Goal: Complete application form: Complete application form

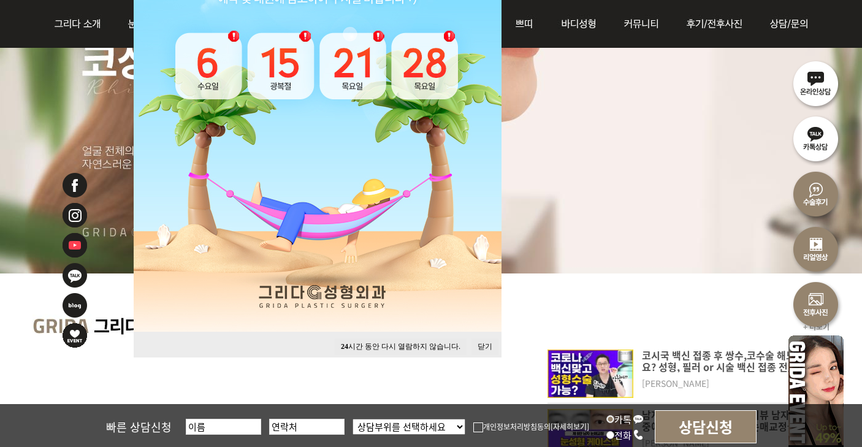
scroll to position [276, 0]
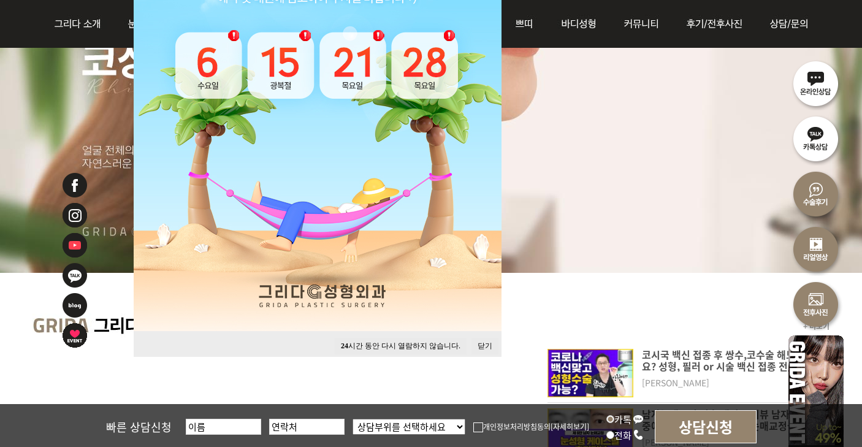
click at [488, 351] on button "닫기" at bounding box center [484, 346] width 27 height 17
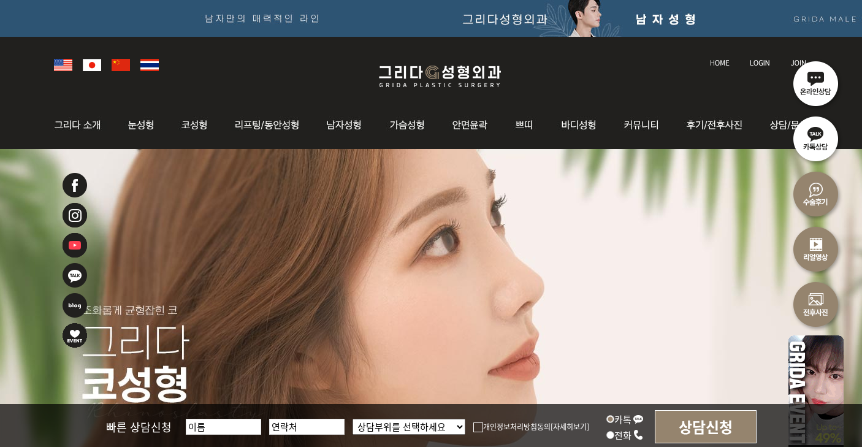
scroll to position [0, 0]
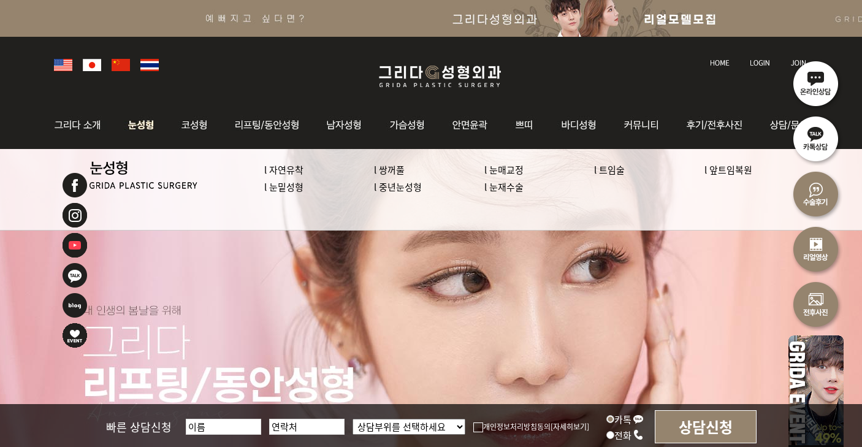
click at [508, 183] on link "l 눈재수술" at bounding box center [503, 186] width 39 height 13
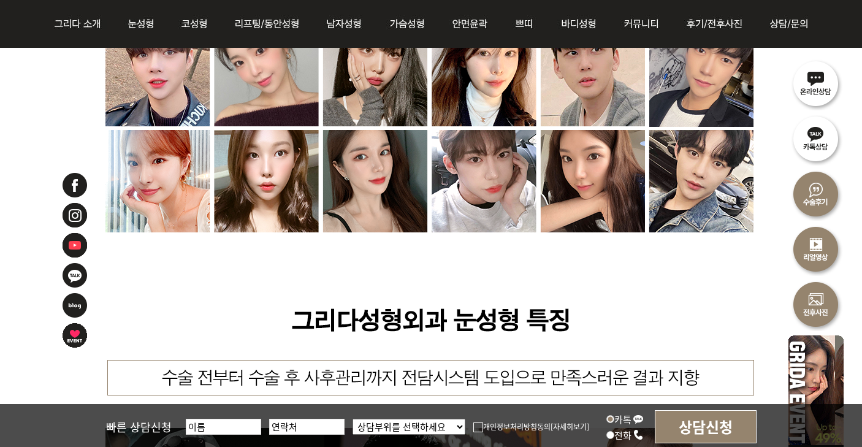
scroll to position [5136, 0]
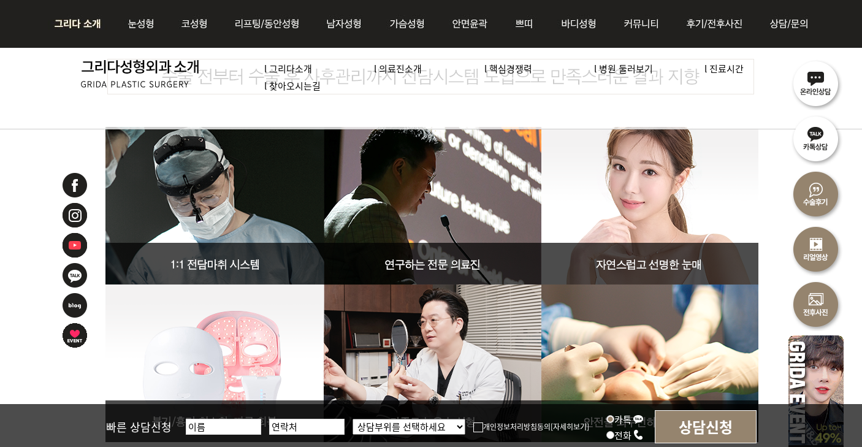
click at [405, 68] on link "l 의료진소개" at bounding box center [398, 68] width 48 height 13
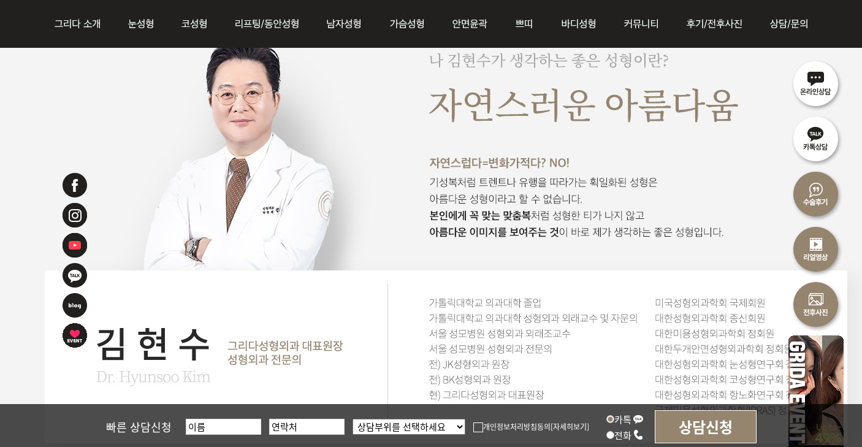
scroll to position [1045, 1]
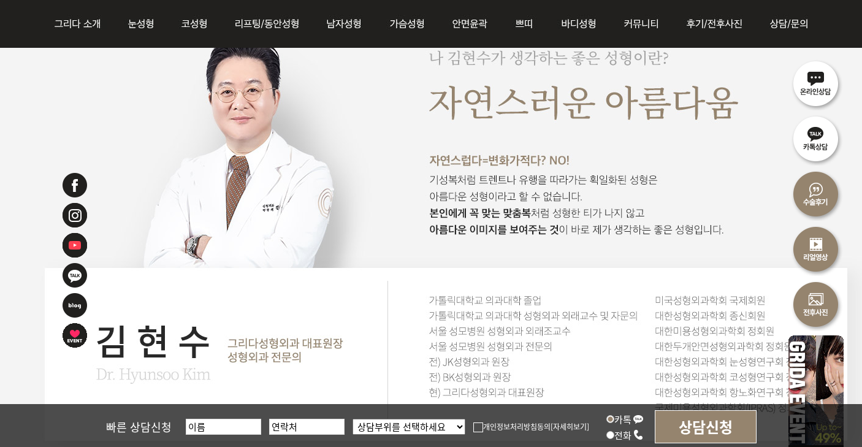
click at [231, 425] on input "text" at bounding box center [223, 427] width 75 height 16
type input "양예진"
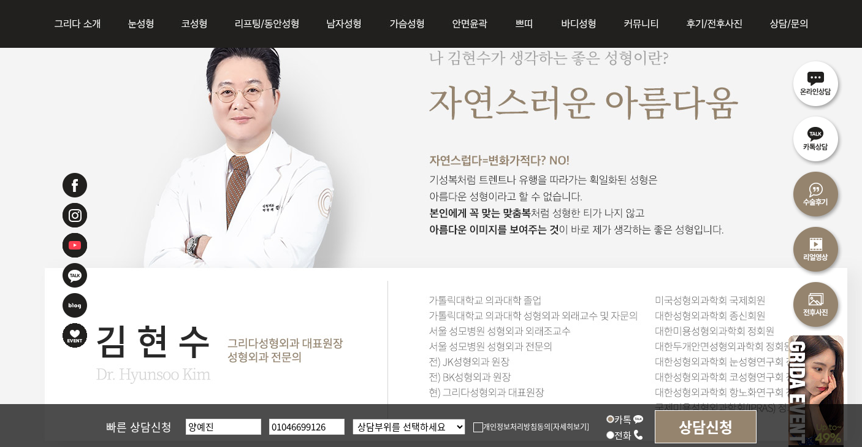
type input "01046699126"
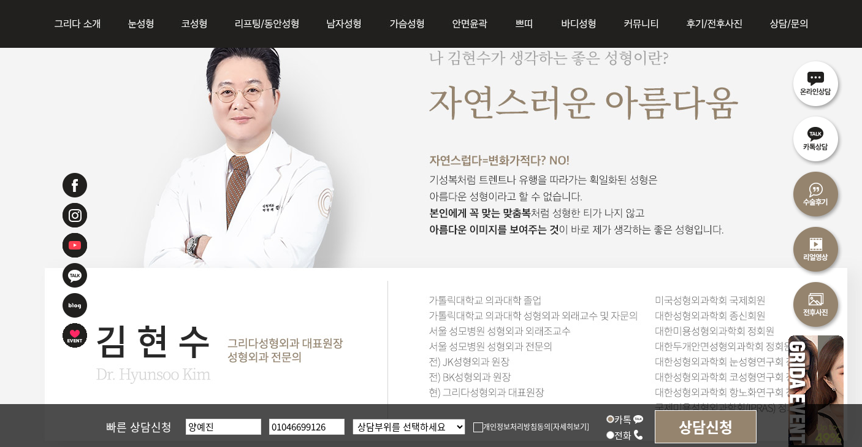
select select "눈"
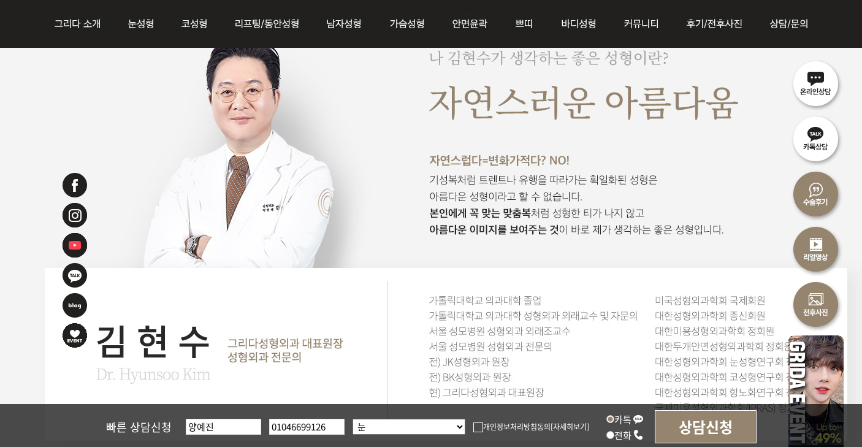
click at [474, 428] on img at bounding box center [478, 427] width 10 height 10
click at [0, 0] on input "개인정보처리방침동의" at bounding box center [0, 0] width 0 height 0
click at [688, 422] on input "상담신청" at bounding box center [706, 426] width 102 height 33
type input "010-4669-9126"
click at [694, 420] on input "상담신청" at bounding box center [706, 426] width 102 height 33
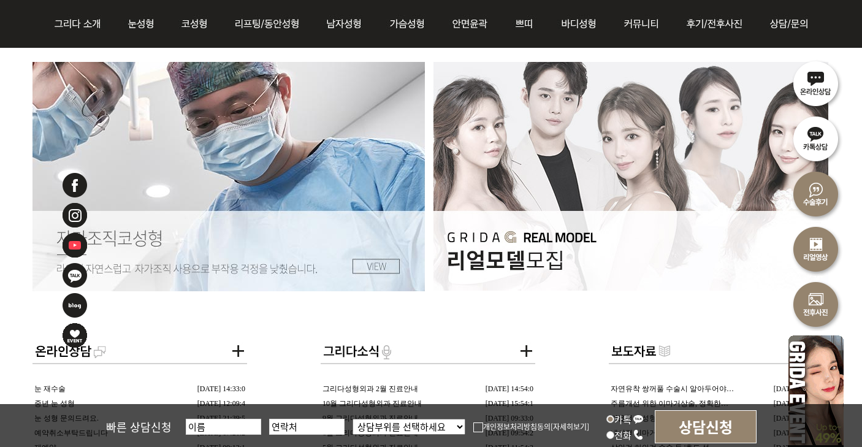
scroll to position [2037, 0]
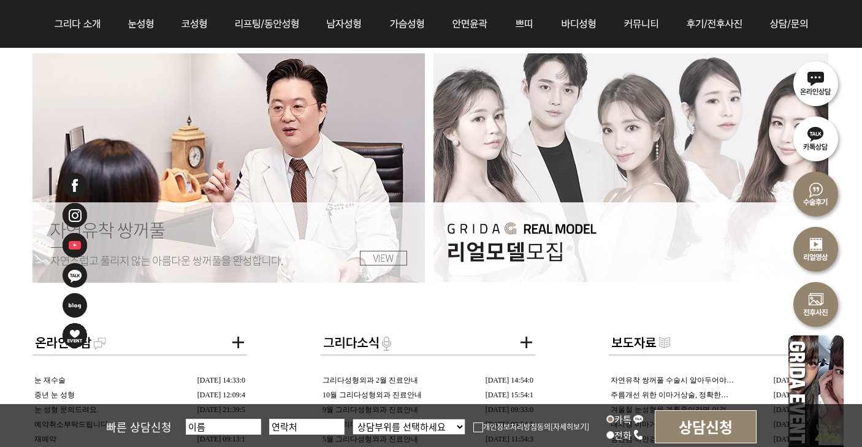
click at [717, 240] on img at bounding box center [630, 167] width 395 height 229
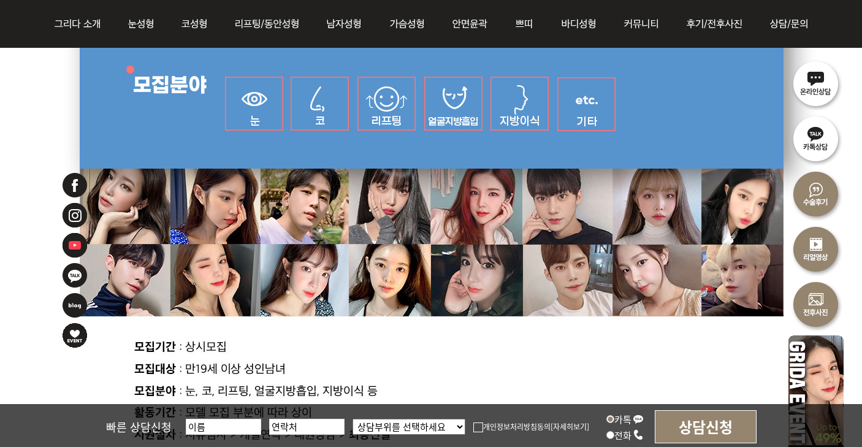
scroll to position [622, 0]
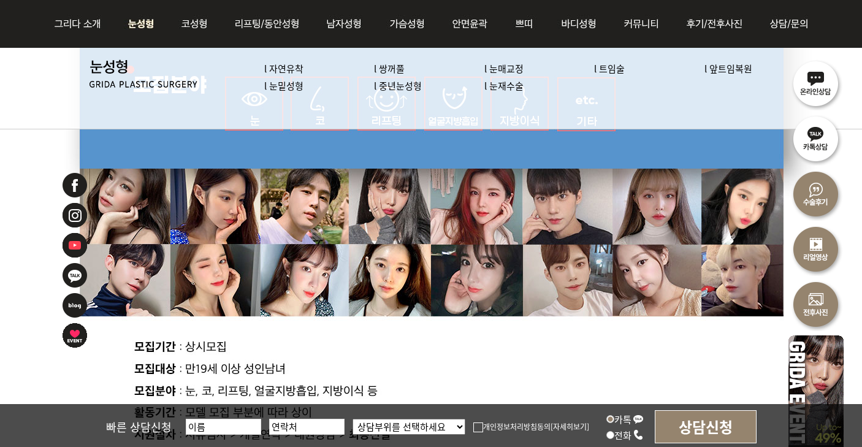
click at [285, 64] on link "l 자연유착" at bounding box center [283, 68] width 39 height 13
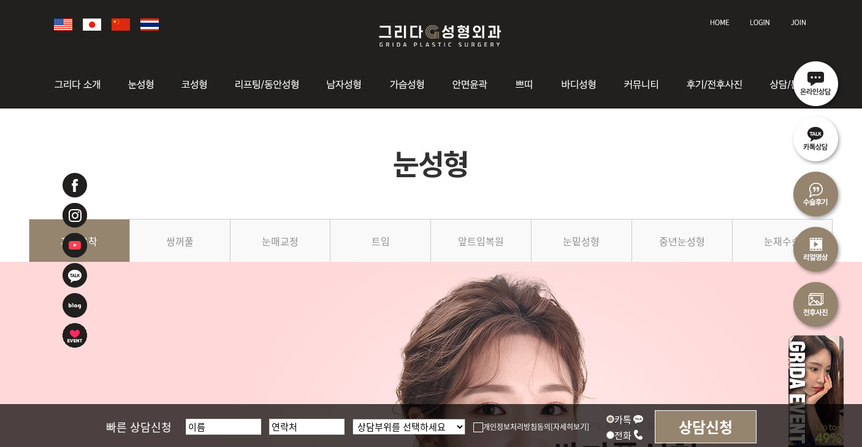
scroll to position [41, 0]
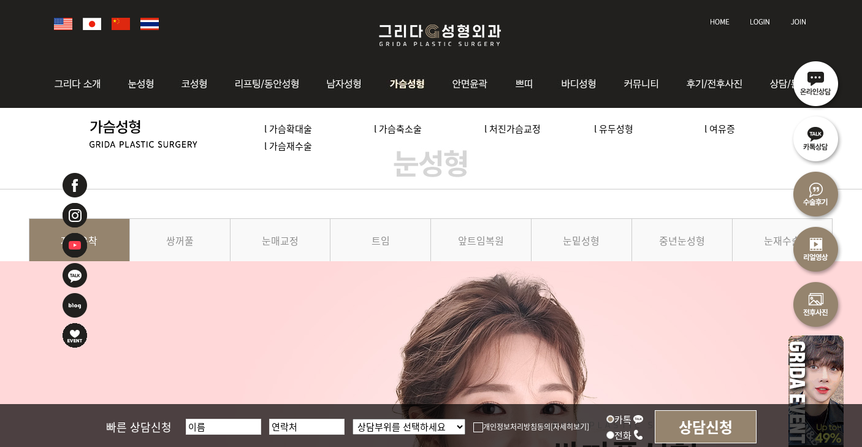
click at [508, 126] on link "l 처진가슴교정" at bounding box center [512, 128] width 56 height 13
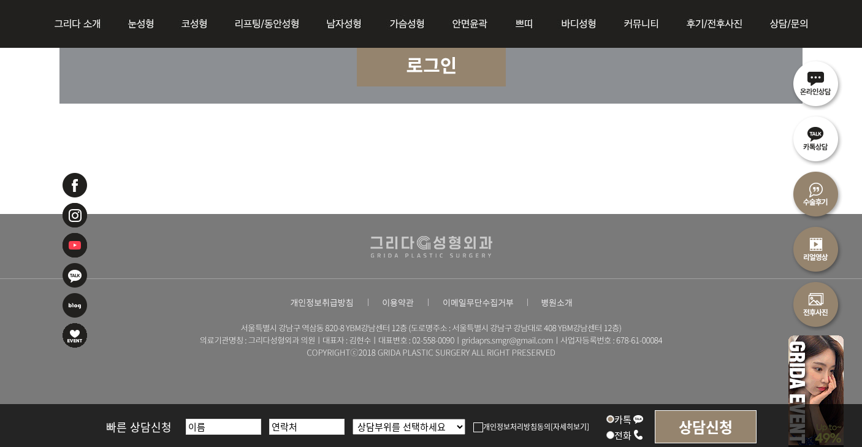
scroll to position [3432, 0]
click at [811, 138] on img at bounding box center [815, 137] width 55 height 55
click at [218, 424] on input "text" at bounding box center [223, 427] width 75 height 16
type input "d"
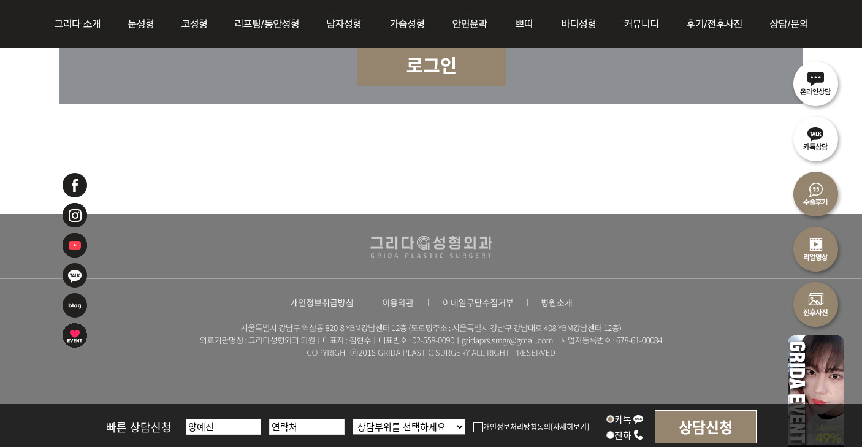
type input "양예진"
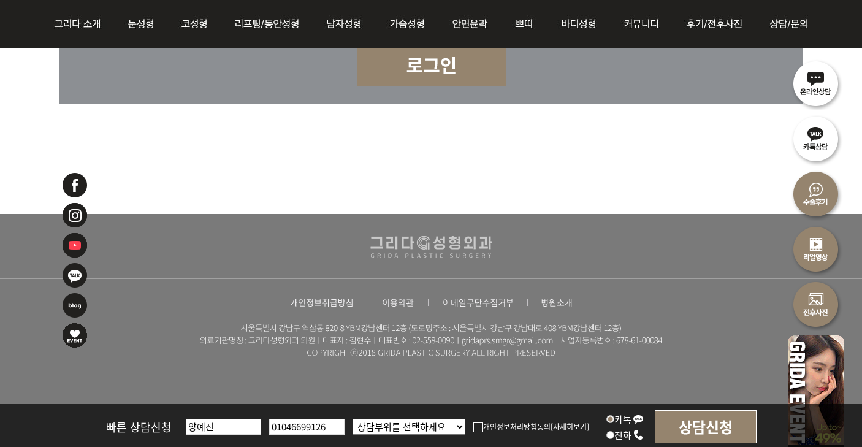
type input "01046699126"
select select "가슴성형"
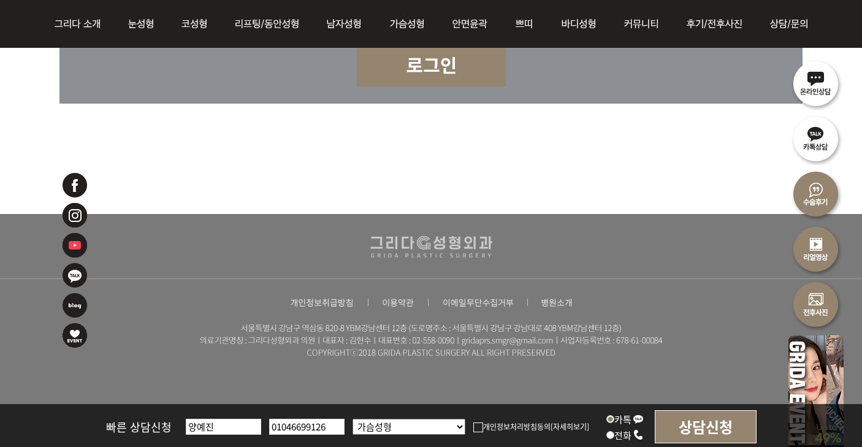
click at [477, 425] on img at bounding box center [478, 427] width 10 height 10
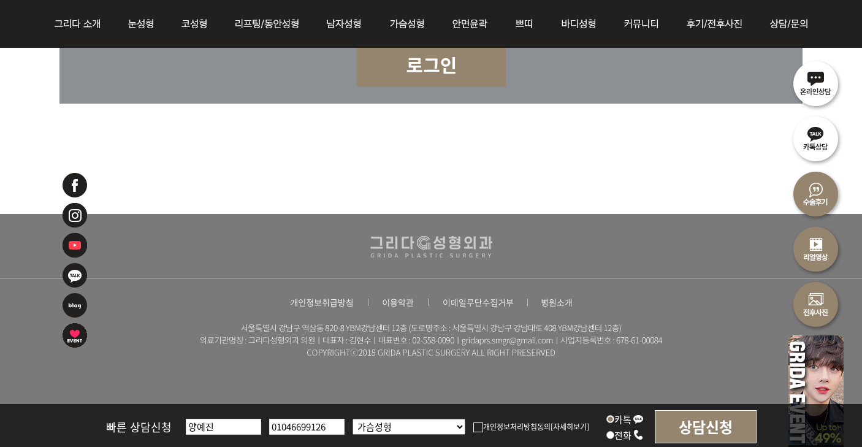
click at [0, 0] on input "개인정보처리방침동의" at bounding box center [0, 0] width 0 height 0
click at [702, 427] on input "상담신청" at bounding box center [706, 426] width 102 height 33
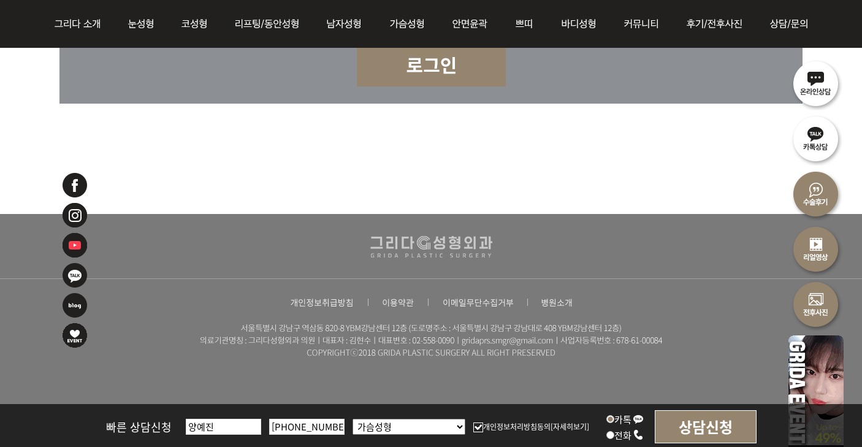
type input "010-4669-9126"
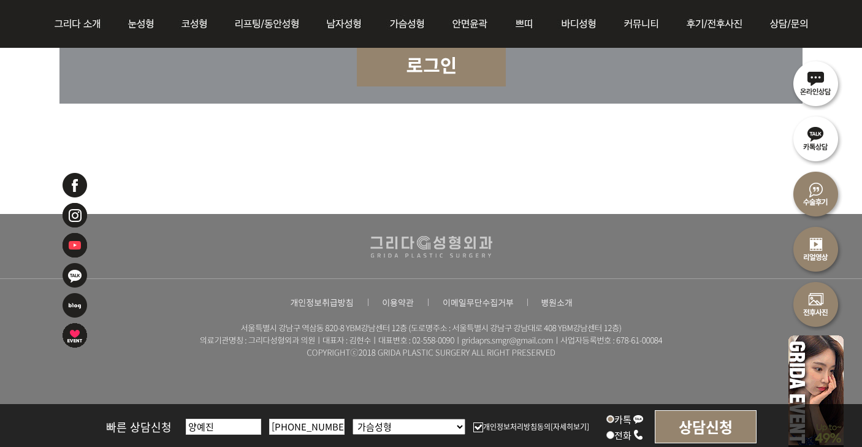
click at [430, 416] on div "빠른 상담신청 양예진 010-4669-9126 상담부위를 선택하세요 눈 코 동안/리프팅 가슴성형 안면윤곽 피부/쁘띠 바디성형 개인정보처리방침동…" at bounding box center [431, 426] width 862 height 44
click at [685, 425] on input "상담신청" at bounding box center [706, 426] width 102 height 33
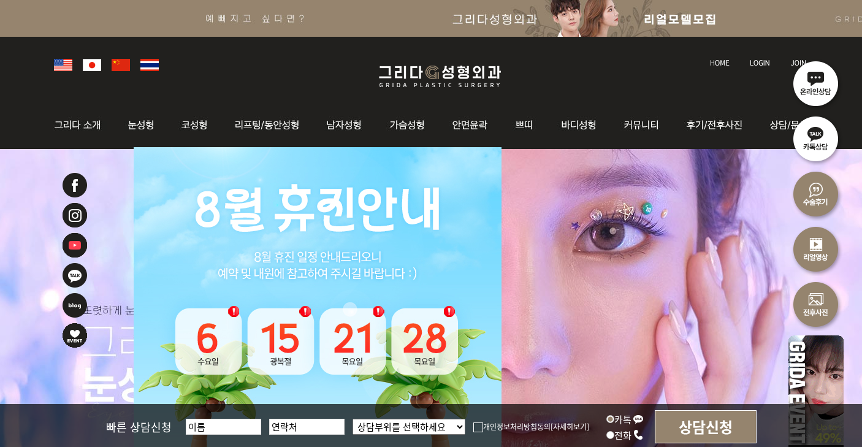
click at [234, 423] on input "text" at bounding box center [223, 427] width 75 height 16
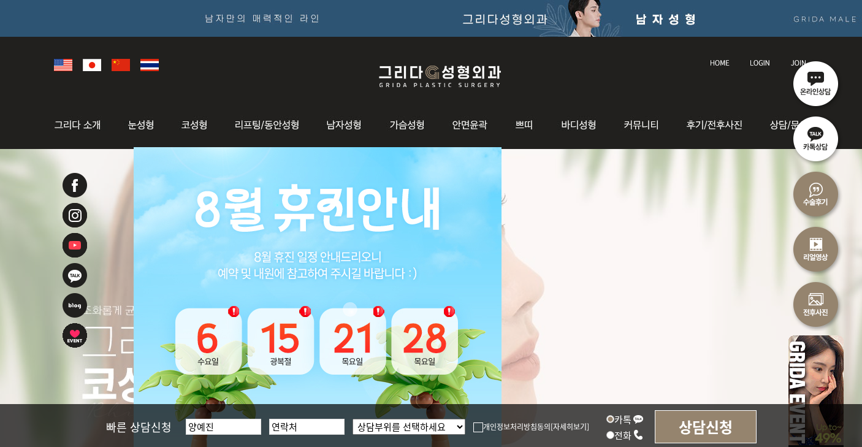
type input "양예진"
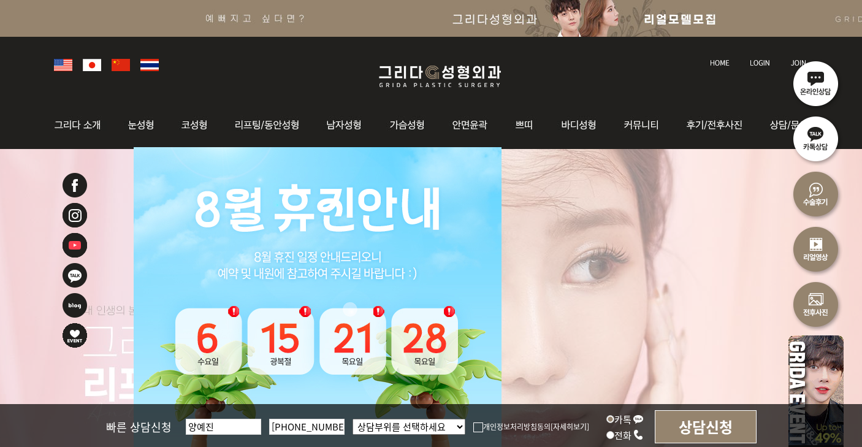
type input "010-4669-9126"
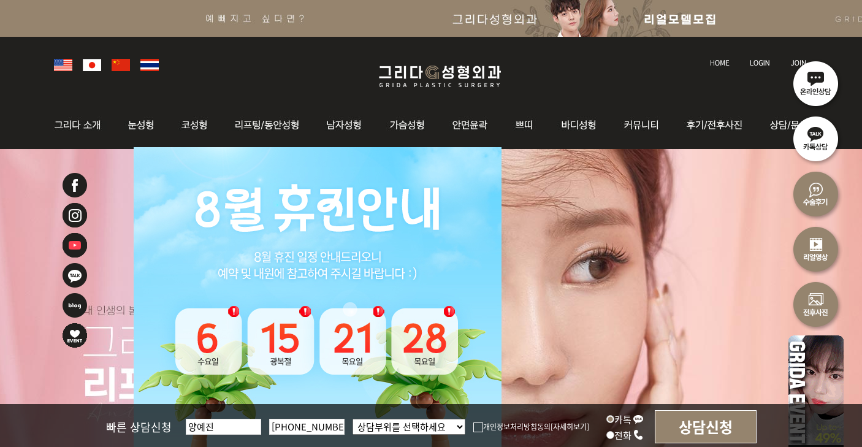
select select "눈"
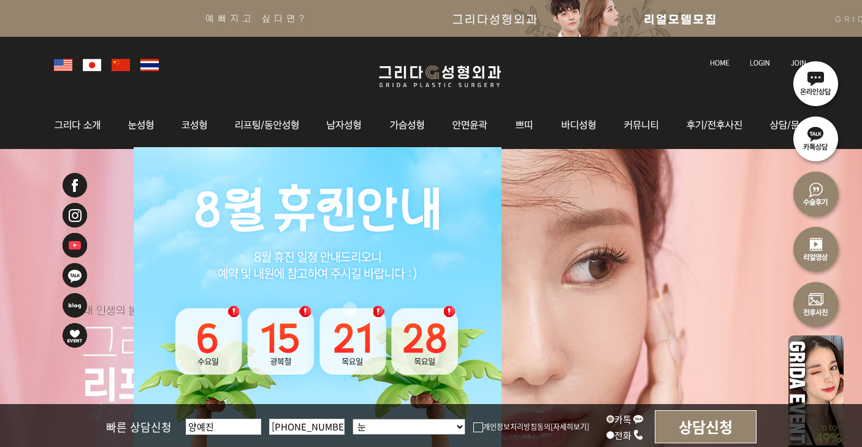
click at [479, 430] on img at bounding box center [478, 427] width 10 height 10
click at [0, 0] on input "개인정보처리방침동의" at bounding box center [0, 0] width 0 height 0
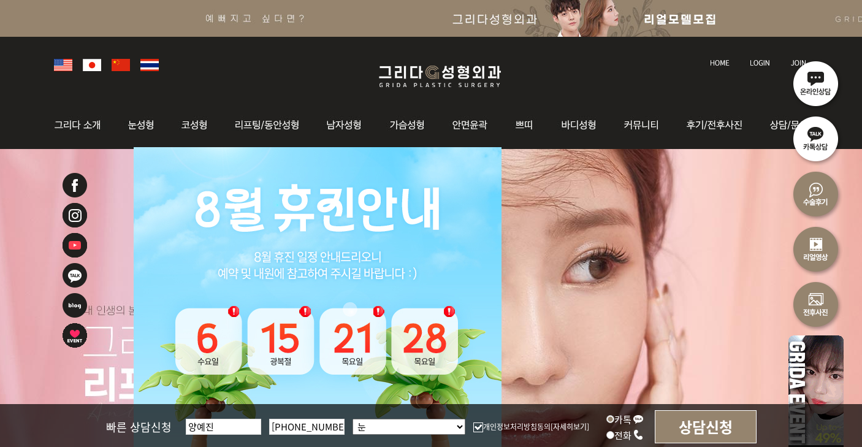
click at [689, 426] on input "상담신청" at bounding box center [706, 426] width 102 height 33
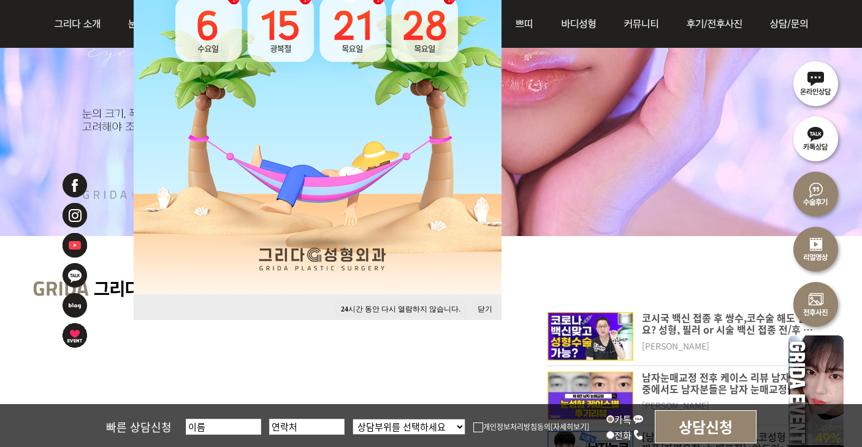
scroll to position [313, 0]
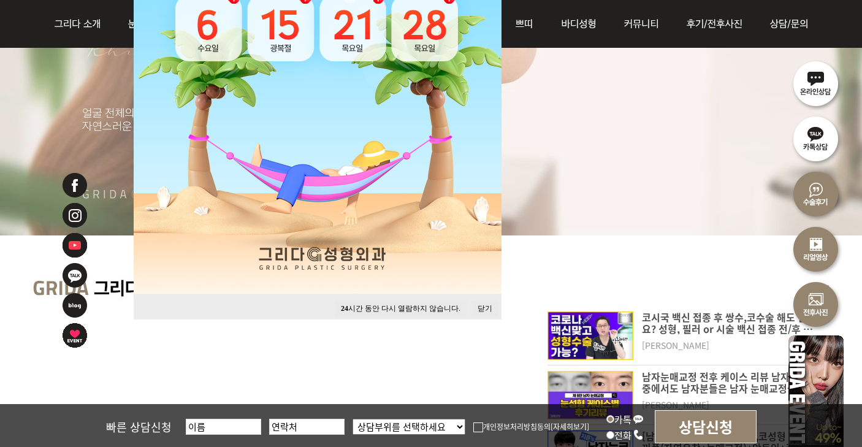
click at [483, 308] on button "닫기" at bounding box center [484, 308] width 27 height 17
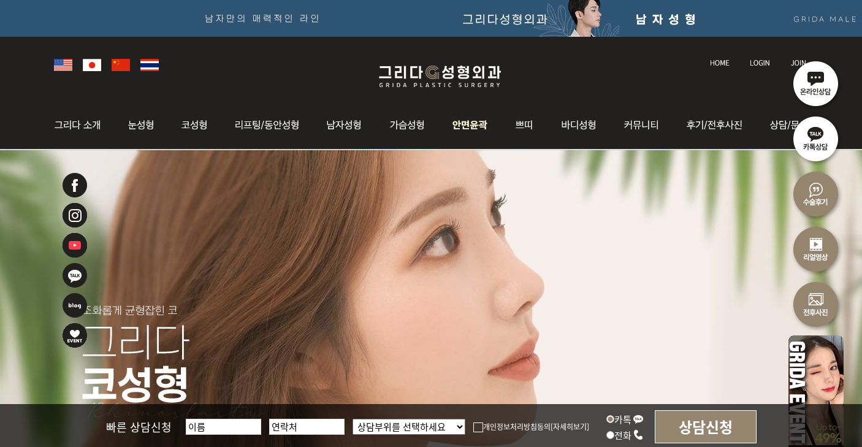
scroll to position [0, 0]
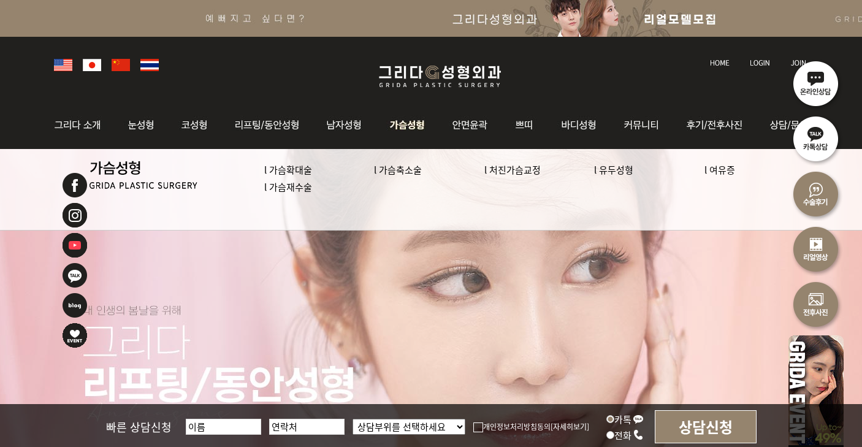
click at [503, 165] on link "l 처진가슴교정" at bounding box center [512, 169] width 56 height 13
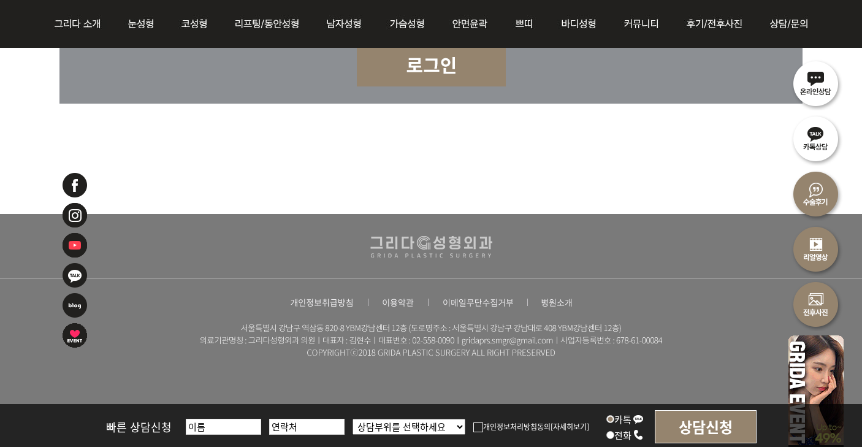
scroll to position [3432, 0]
